Goal: Task Accomplishment & Management: Manage account settings

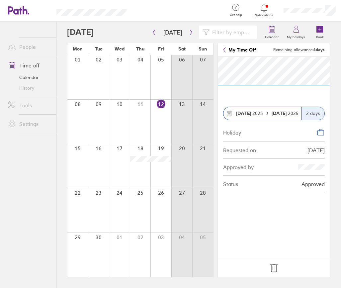
click at [278, 267] on icon at bounding box center [273, 267] width 11 height 11
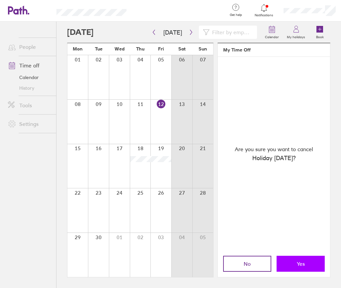
click at [298, 263] on span "Yes" at bounding box center [301, 263] width 8 height 6
